Goal: Information Seeking & Learning: Find specific fact

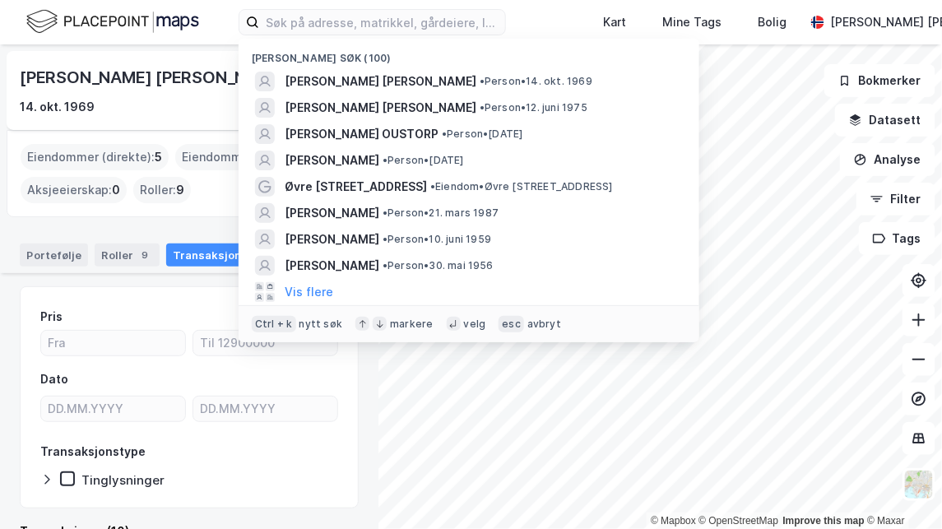
scroll to position [493, 0]
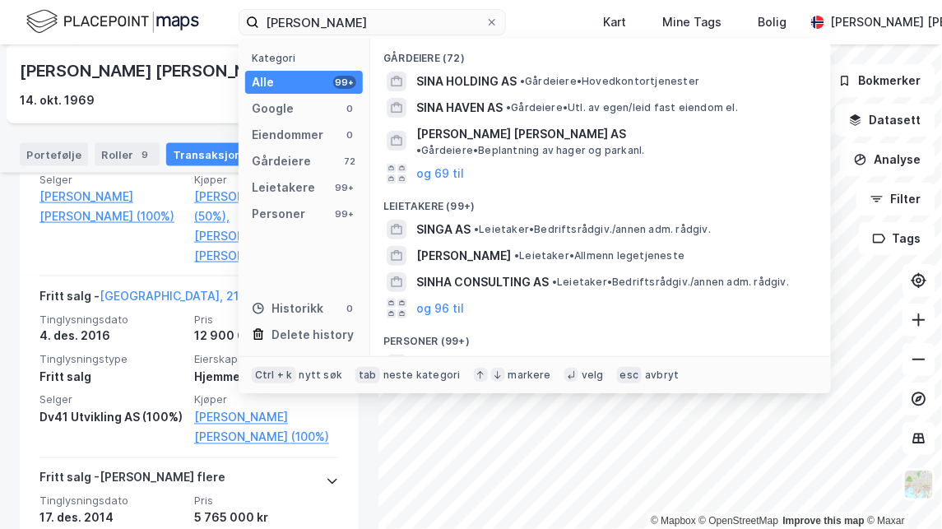
drag, startPoint x: 354, startPoint y: 26, endPoint x: -3, endPoint y: -16, distance: 359.5
click at [0, 0] on html "sinia horn Kategori Alle 99+ Google 0 Eiendommer 0 Gårdeiere 72 Leietakere 99+ …" at bounding box center [471, 264] width 942 height 529
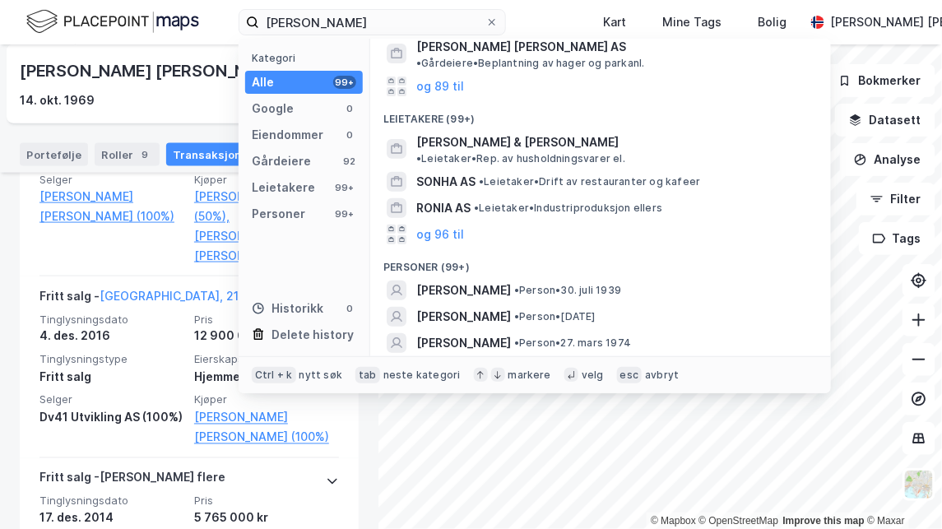
scroll to position [87, 0]
type input "sonia horn"
click at [499, 356] on div "og 96 til" at bounding box center [600, 369] width 434 height 26
click at [507, 330] on div "SONJA HORN • Person • 27. mars 1974" at bounding box center [600, 343] width 434 height 26
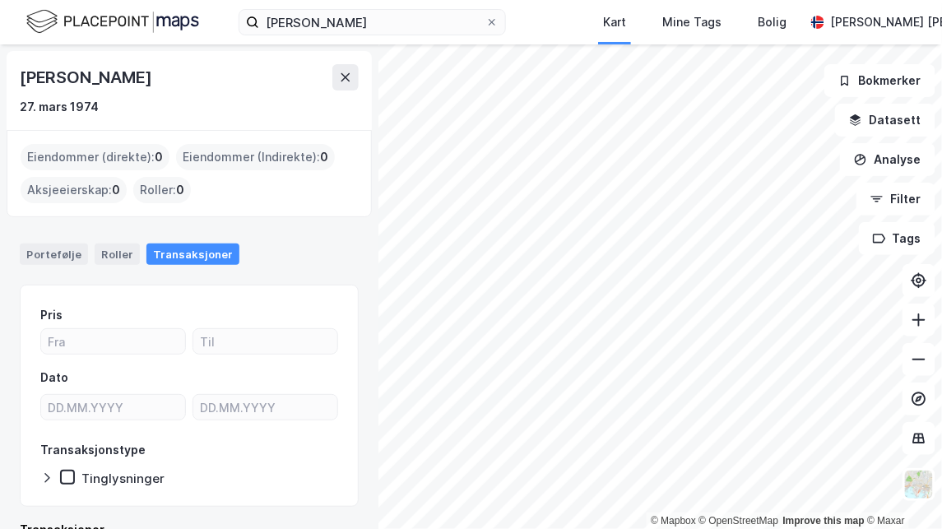
click at [176, 253] on div "Transaksjoner" at bounding box center [192, 253] width 93 height 21
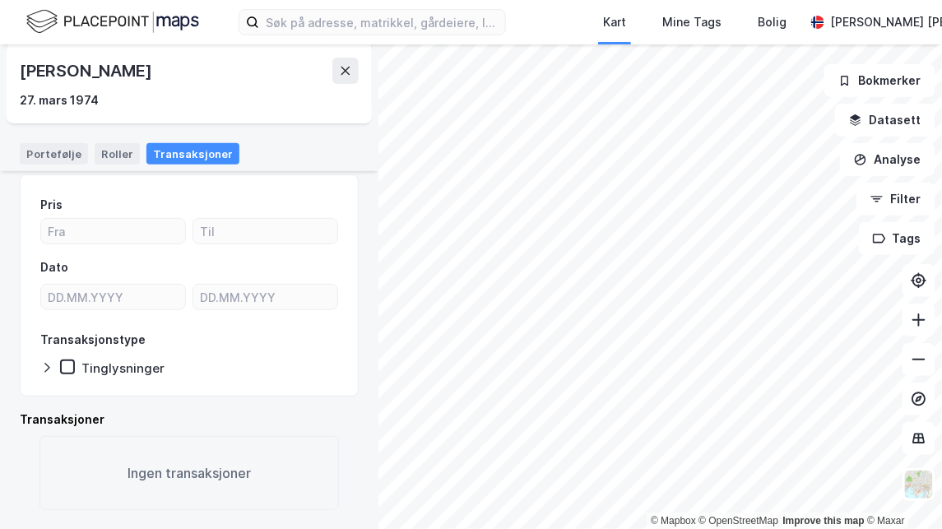
click at [345, 69] on icon at bounding box center [345, 71] width 9 height 8
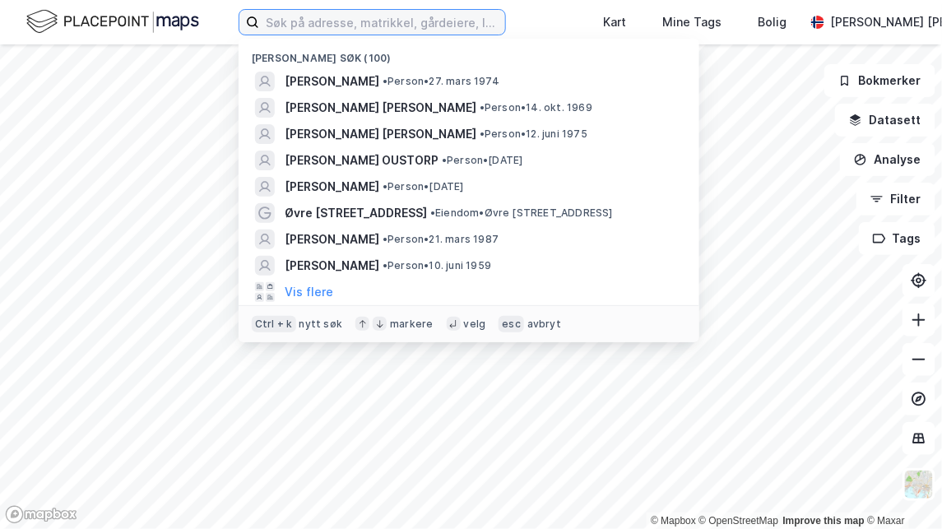
click at [308, 31] on input at bounding box center [382, 22] width 246 height 25
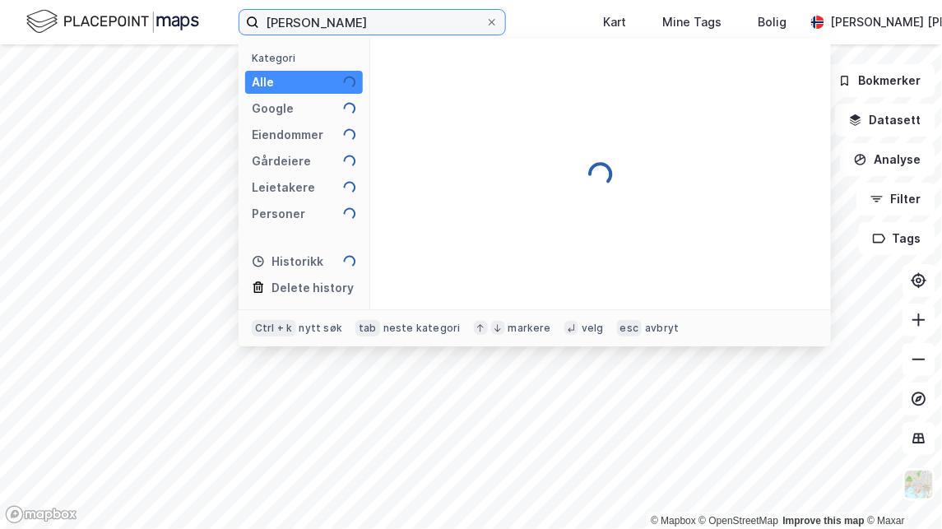
type input "[PERSON_NAME]"
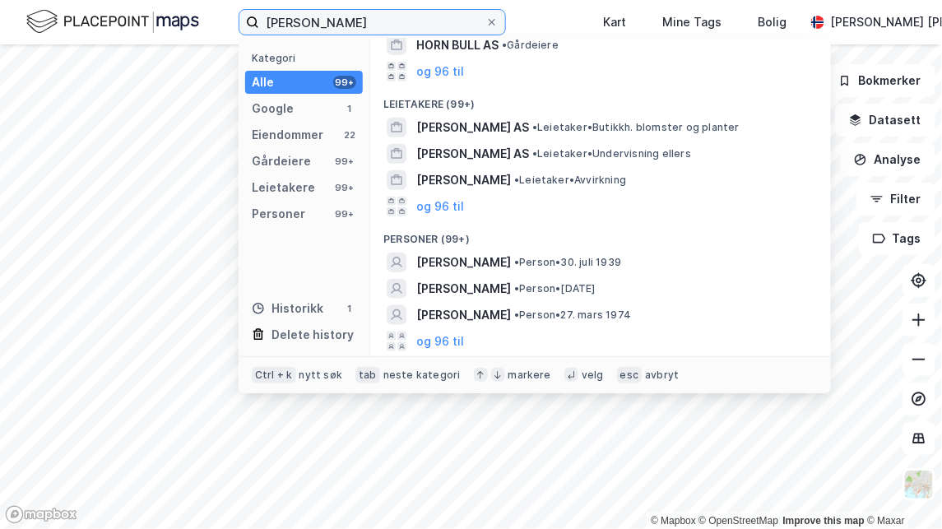
scroll to position [346, 0]
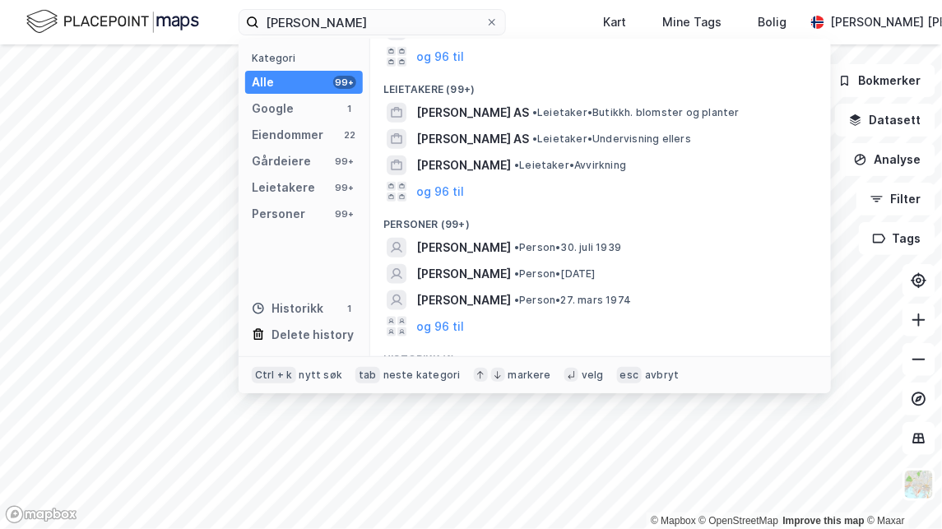
click at [281, 217] on div "Personer" at bounding box center [278, 214] width 53 height 20
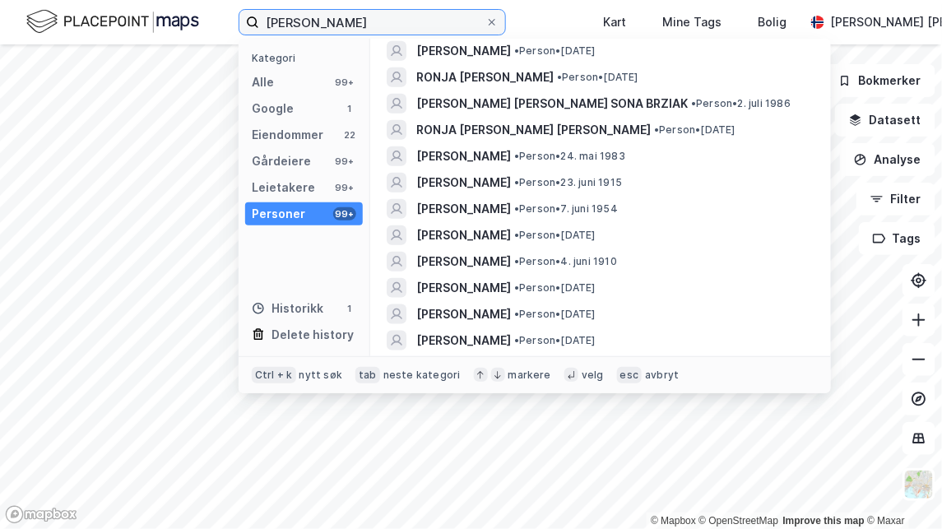
scroll to position [0, 0]
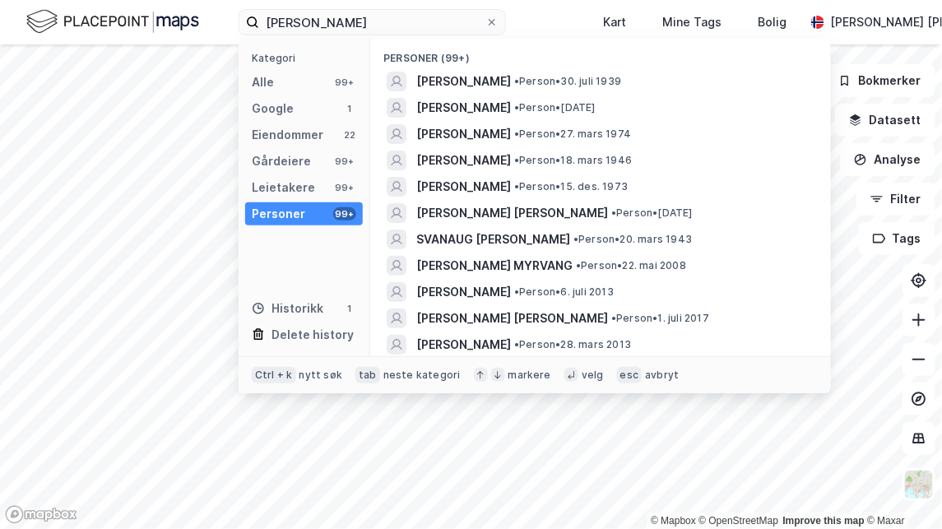
click at [449, 192] on span "[PERSON_NAME]" at bounding box center [463, 187] width 95 height 20
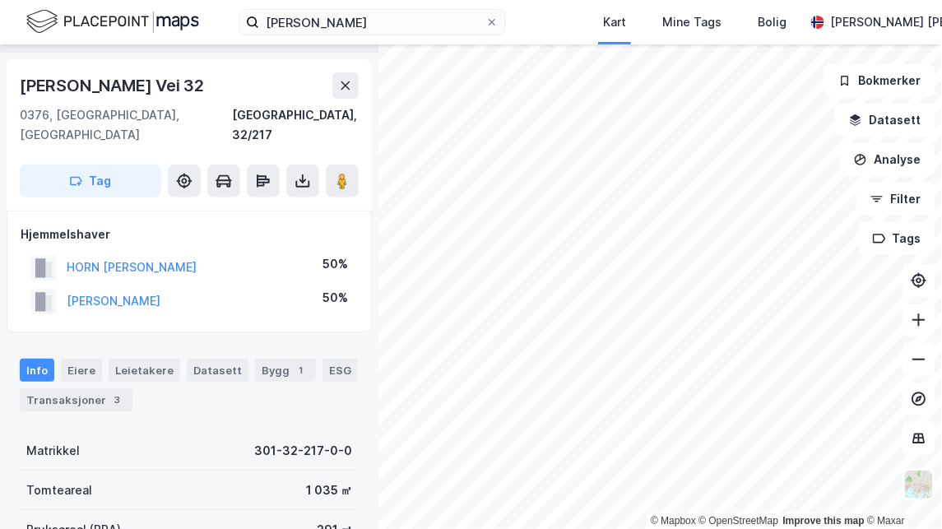
scroll to position [45, 0]
click at [93, 387] on div "Transaksjoner 3" at bounding box center [76, 398] width 113 height 23
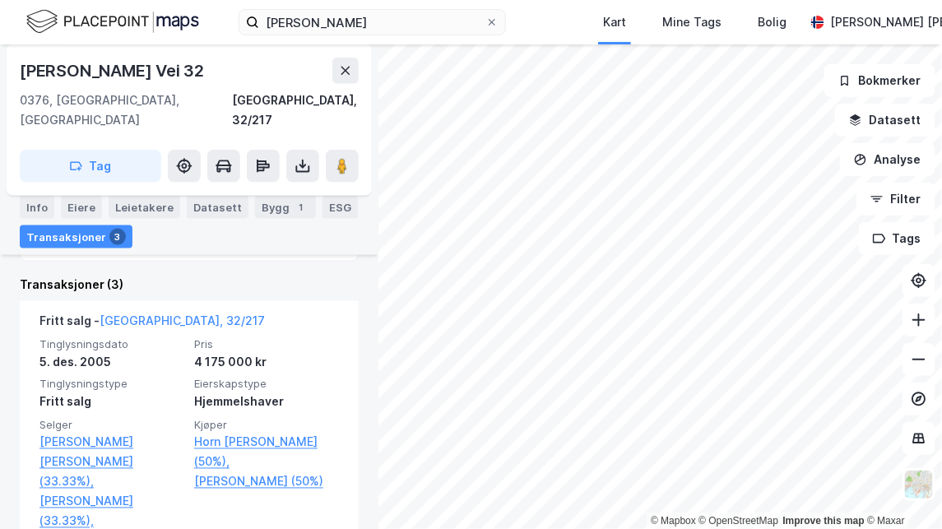
scroll to position [462, 0]
click at [346, 71] on icon at bounding box center [345, 71] width 9 height 8
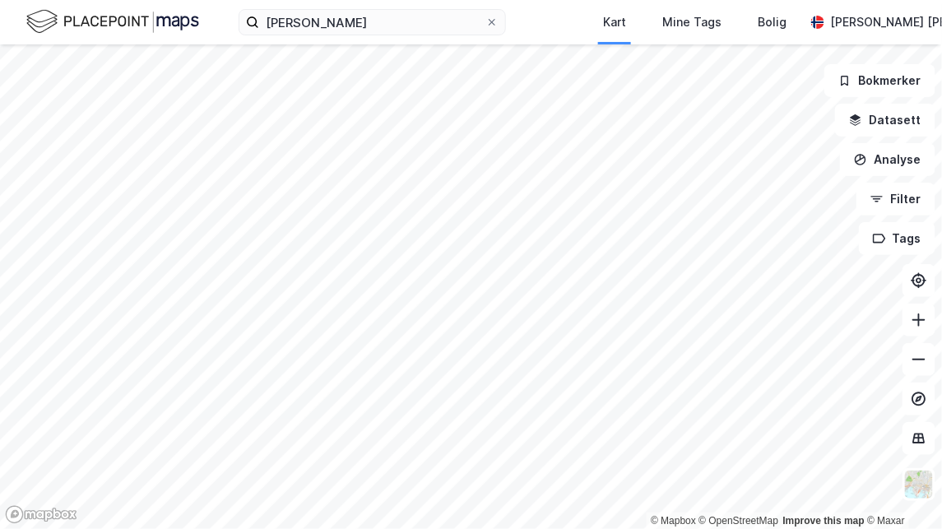
click at [496, 25] on icon at bounding box center [492, 22] width 10 height 10
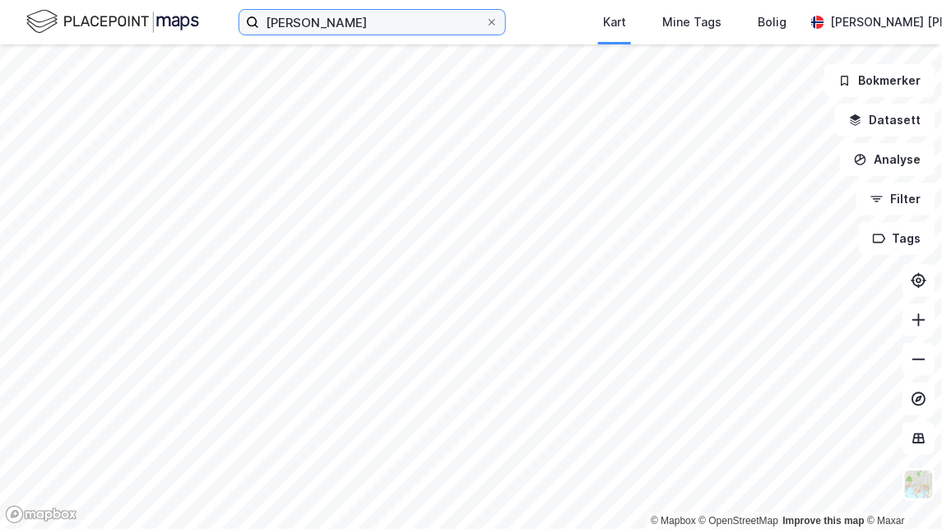
click at [485, 25] on input "[PERSON_NAME]" at bounding box center [372, 22] width 226 height 25
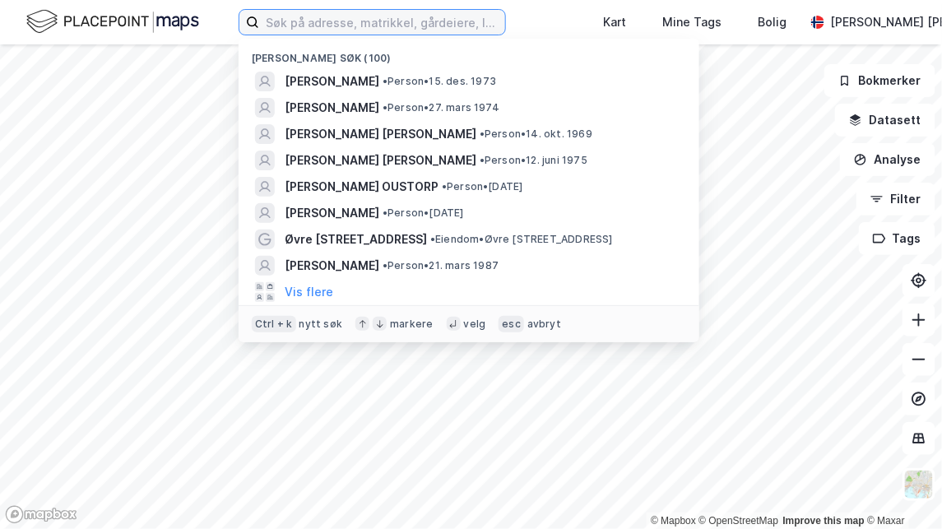
click at [270, 21] on input at bounding box center [382, 22] width 246 height 25
click at [278, 26] on input at bounding box center [382, 22] width 246 height 25
click at [272, 26] on input at bounding box center [382, 22] width 246 height 25
click at [268, 21] on input at bounding box center [382, 22] width 246 height 25
paste input "Carine Blyverket"
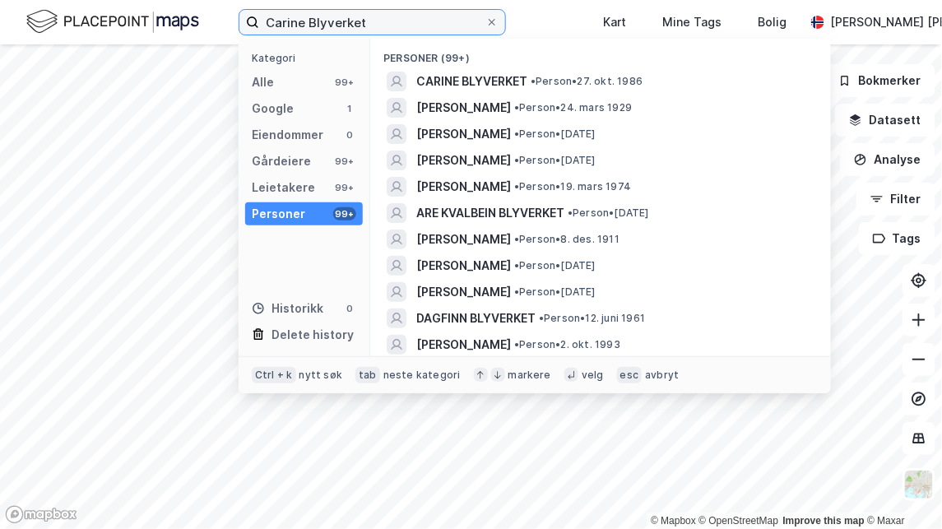
type input "Carine Blyverket"
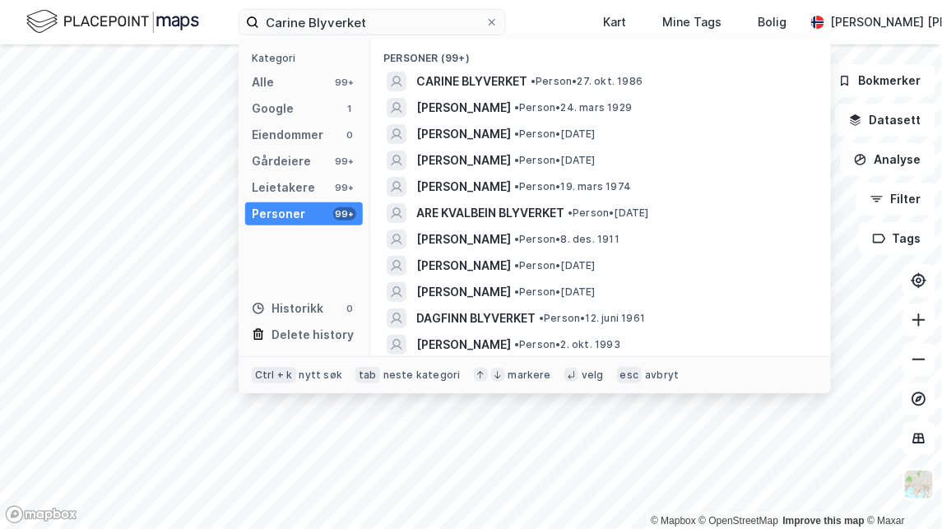
click at [478, 87] on span "CARINE BLYVERKET" at bounding box center [471, 82] width 111 height 20
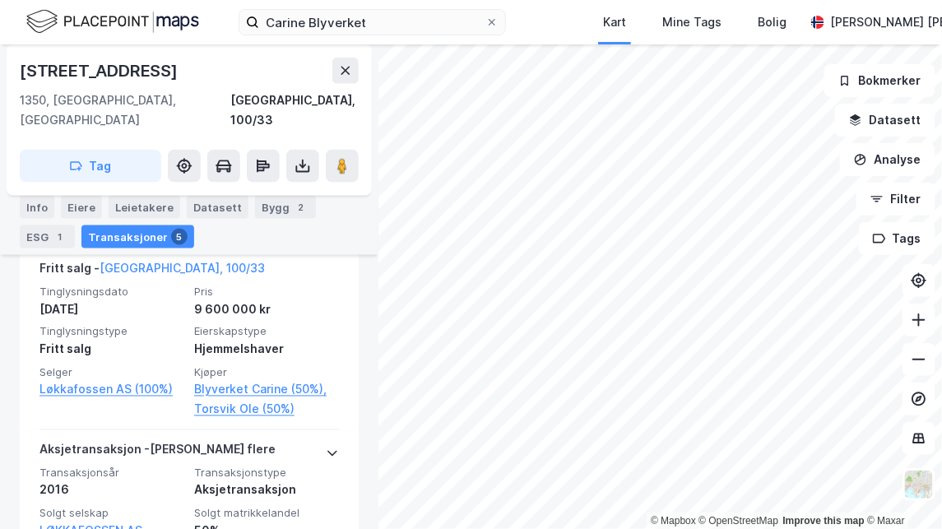
scroll to position [517, 0]
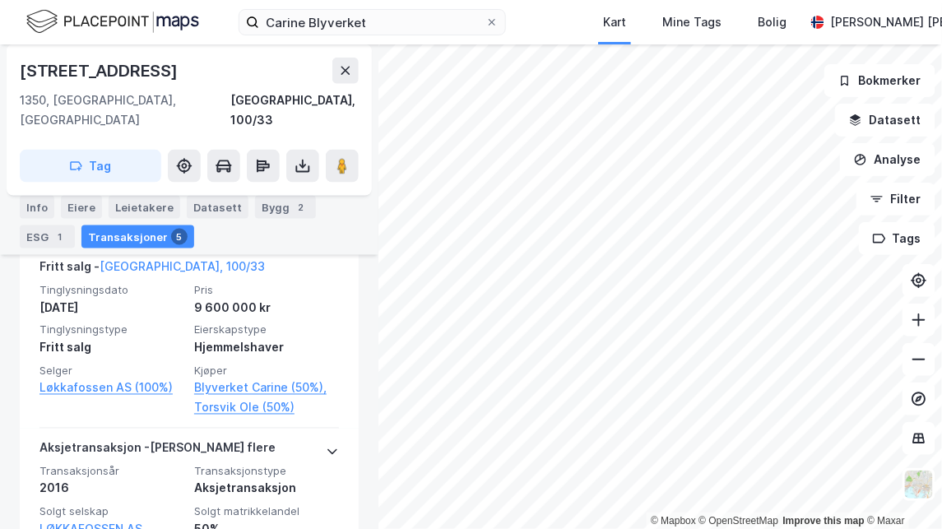
click at [248, 398] on link "Torsvik Ole (50%)" at bounding box center [266, 408] width 145 height 20
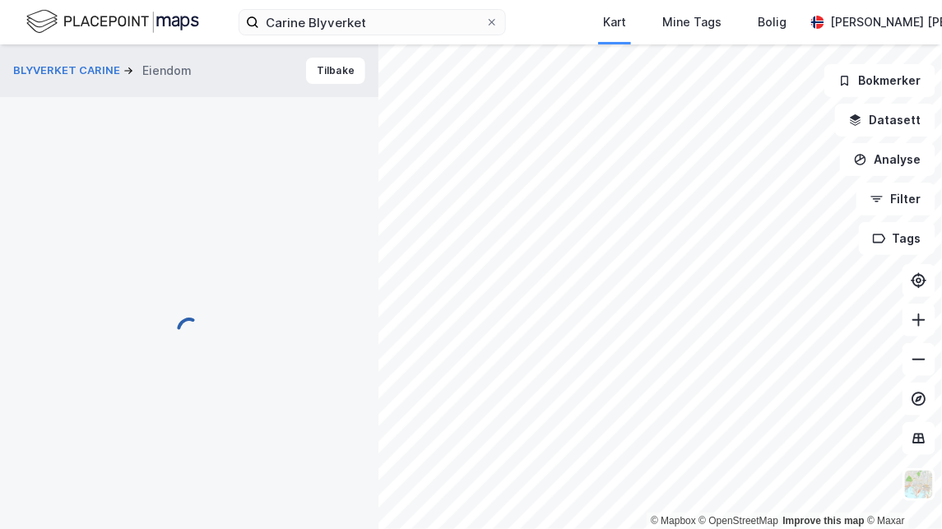
scroll to position [234, 0]
